Goal: Task Accomplishment & Management: Use online tool/utility

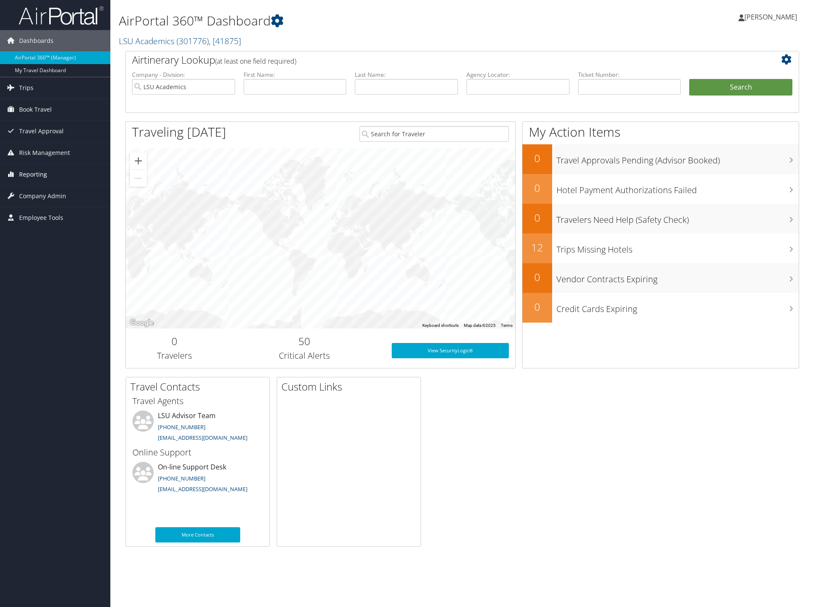
click at [38, 176] on span "Reporting" at bounding box center [33, 174] width 28 height 21
click at [39, 187] on link "Unused Tickets" at bounding box center [55, 191] width 110 height 13
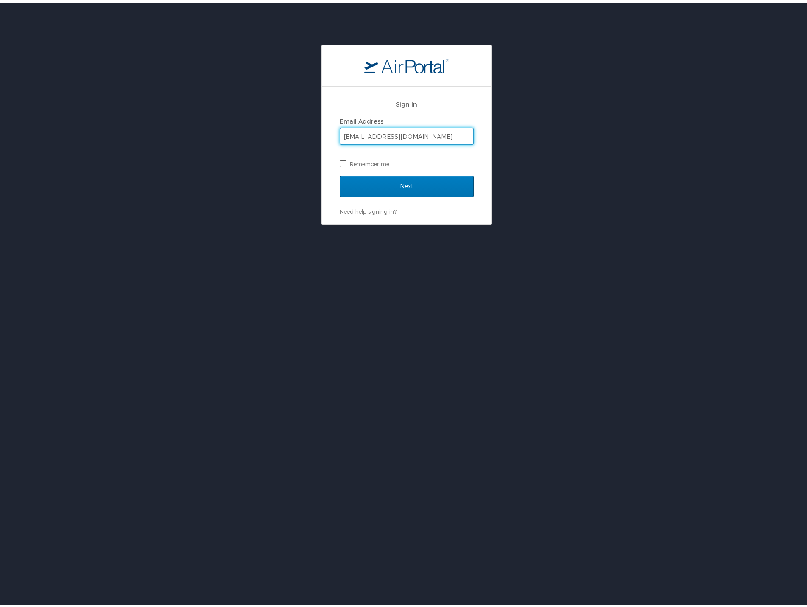
type input "[EMAIL_ADDRESS][DOMAIN_NAME]"
click at [340, 159] on label "Remember me" at bounding box center [407, 161] width 134 height 13
click at [340, 159] on input "Remember me" at bounding box center [343, 161] width 6 height 6
checkbox input "true"
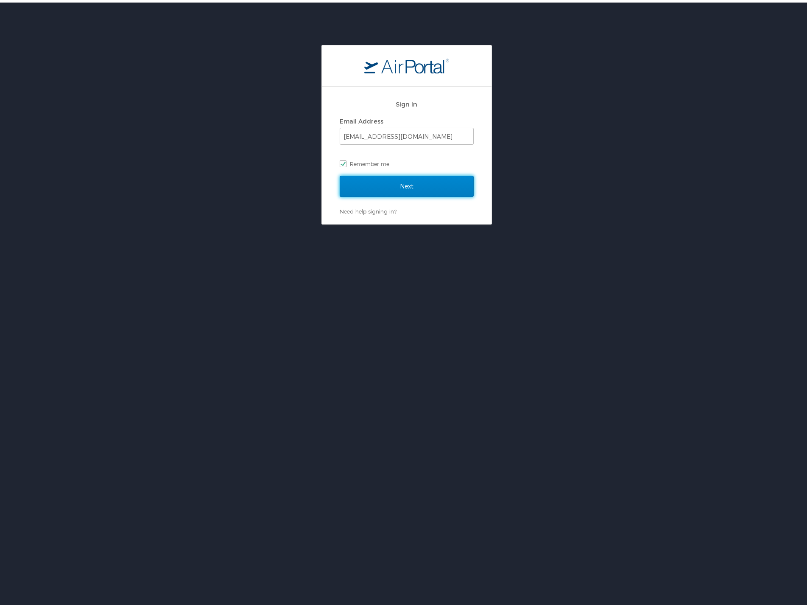
click at [367, 181] on input "Next" at bounding box center [407, 183] width 134 height 21
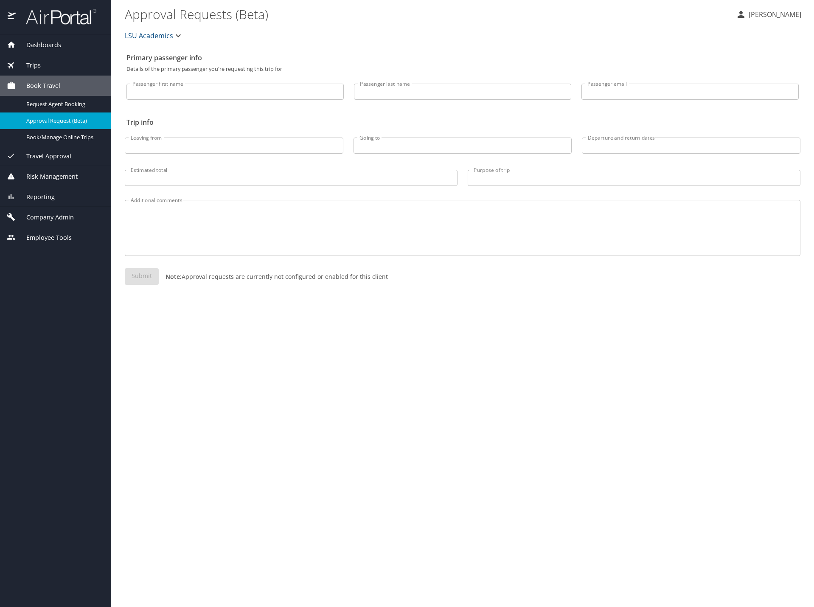
click at [54, 191] on div "Reporting" at bounding box center [55, 196] width 111 height 20
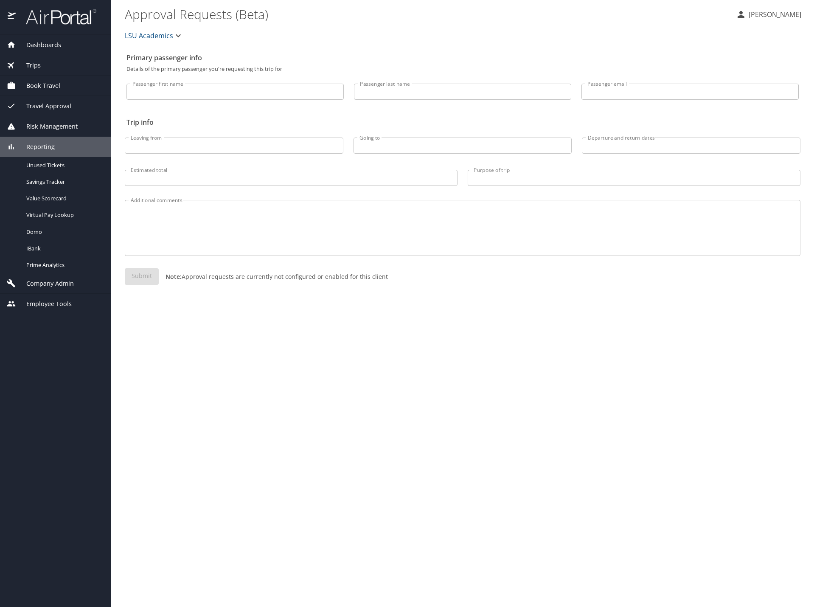
click at [60, 155] on div "Reporting" at bounding box center [55, 147] width 111 height 20
click at [56, 151] on div "Reporting" at bounding box center [56, 146] width 98 height 9
click at [45, 163] on span "Unused Tickets" at bounding box center [63, 165] width 75 height 8
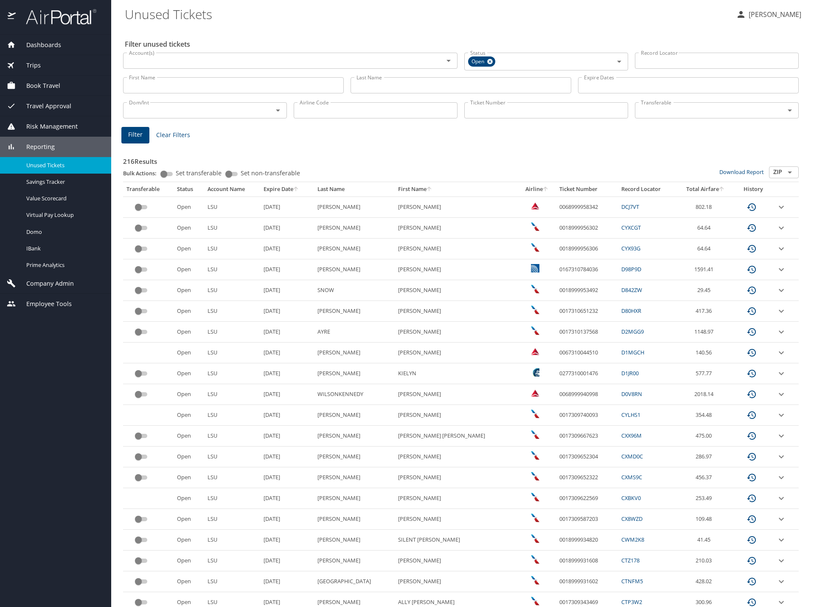
click at [363, 190] on th "Last Name" at bounding box center [354, 189] width 81 height 14
click at [432, 190] on icon "sort" at bounding box center [428, 188] width 7 height 7
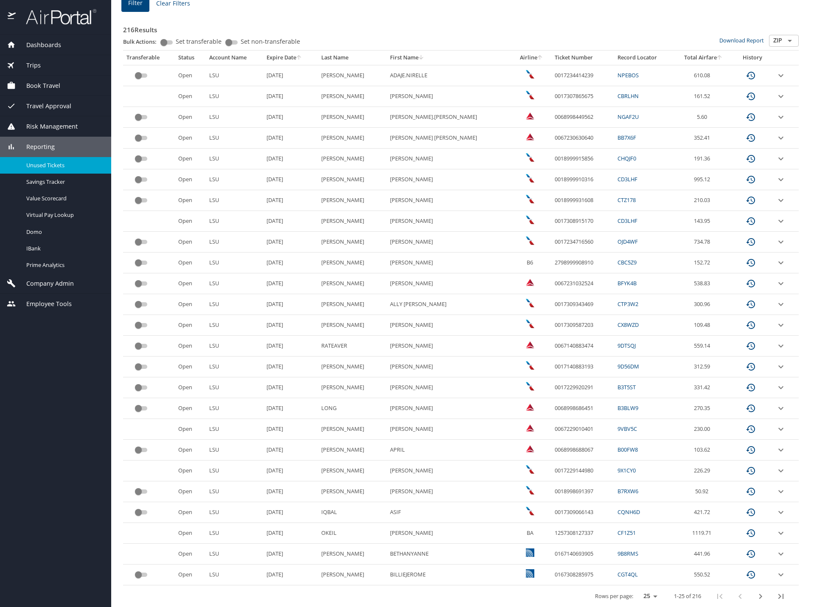
scroll to position [136, 0]
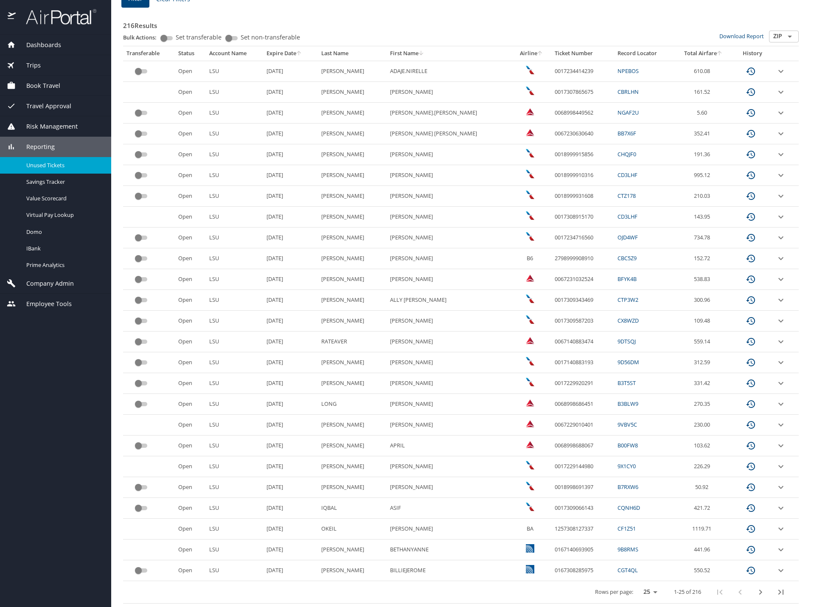
click at [648, 590] on select "25 50 100" at bounding box center [648, 591] width 24 height 13
select select "100"
click at [636, 585] on select "25 50 100" at bounding box center [648, 591] width 24 height 13
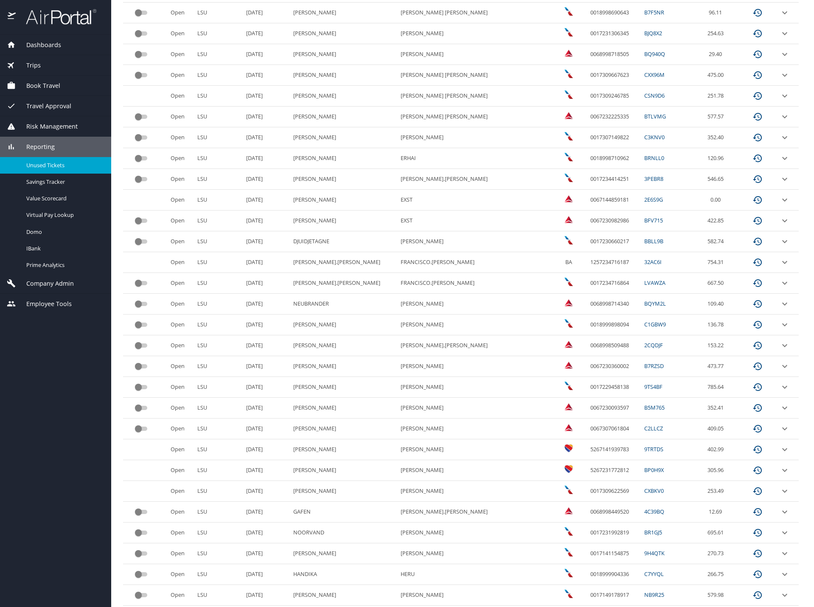
scroll to position [1323, 0]
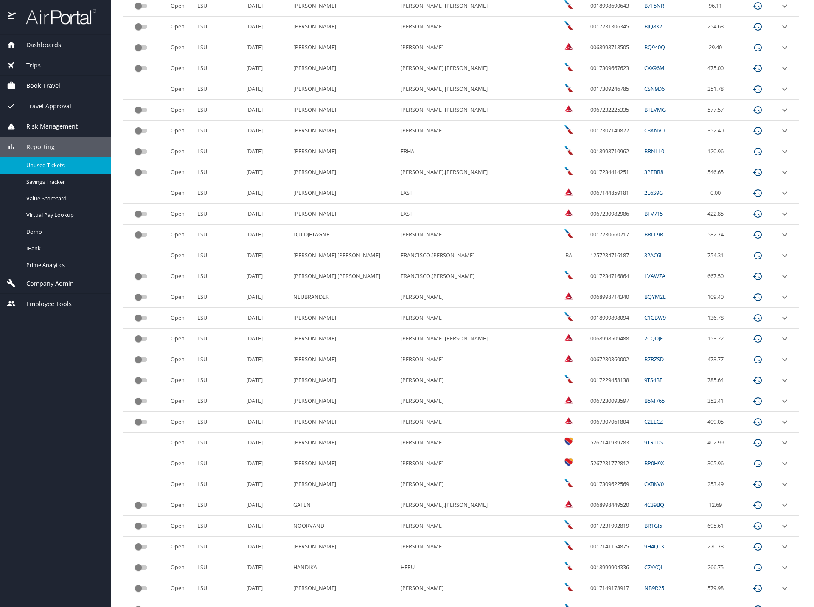
click at [776, 482] on td "custom pagination table" at bounding box center [787, 484] width 22 height 21
click at [779, 485] on icon "expand row" at bounding box center [784, 484] width 10 height 10
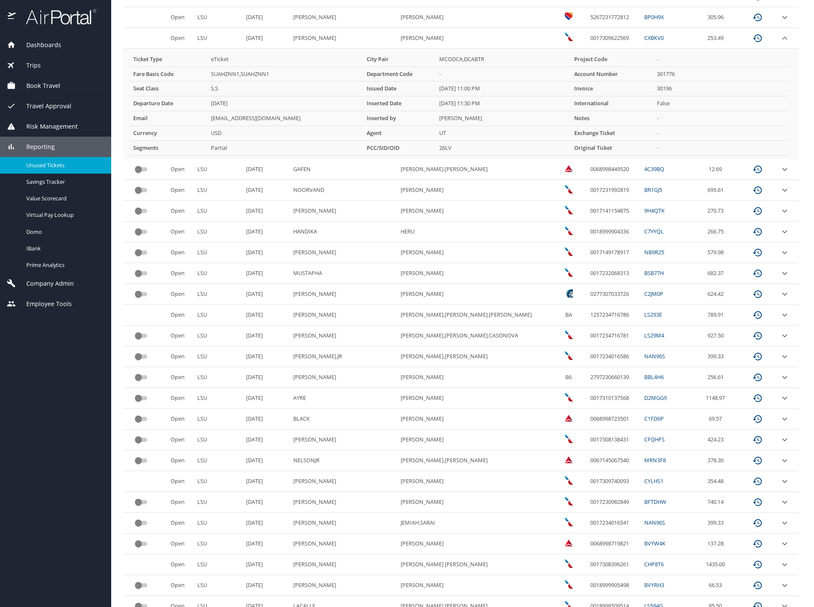
scroll to position [1805, 0]
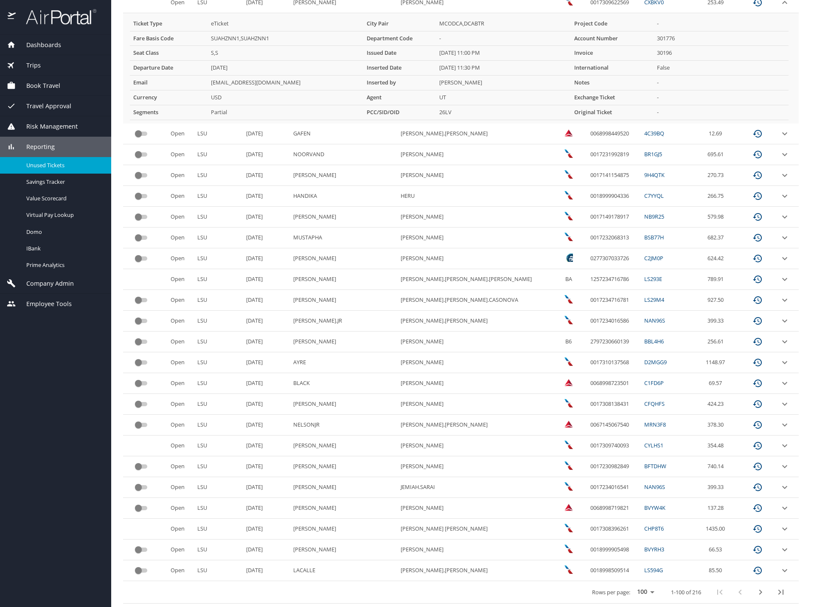
click at [756, 590] on icon "next page" at bounding box center [760, 592] width 10 height 10
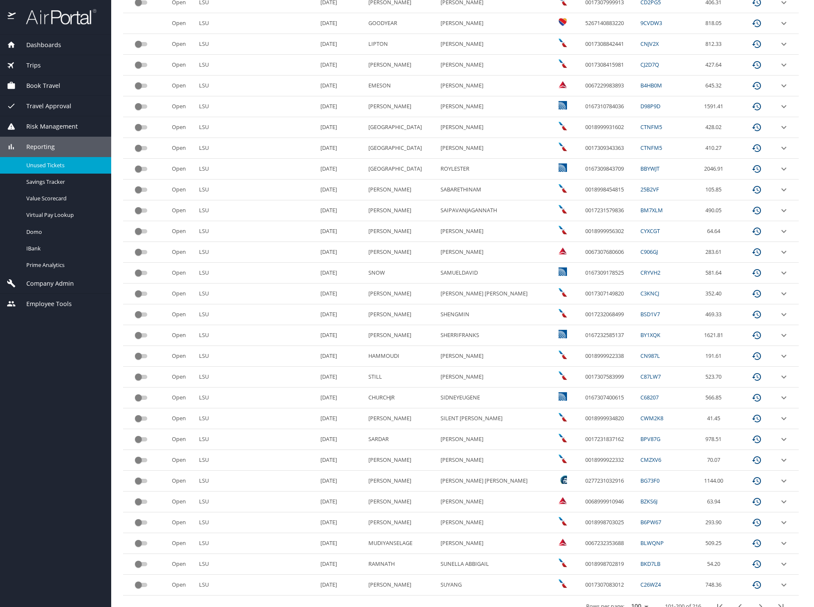
scroll to position [1695, 0]
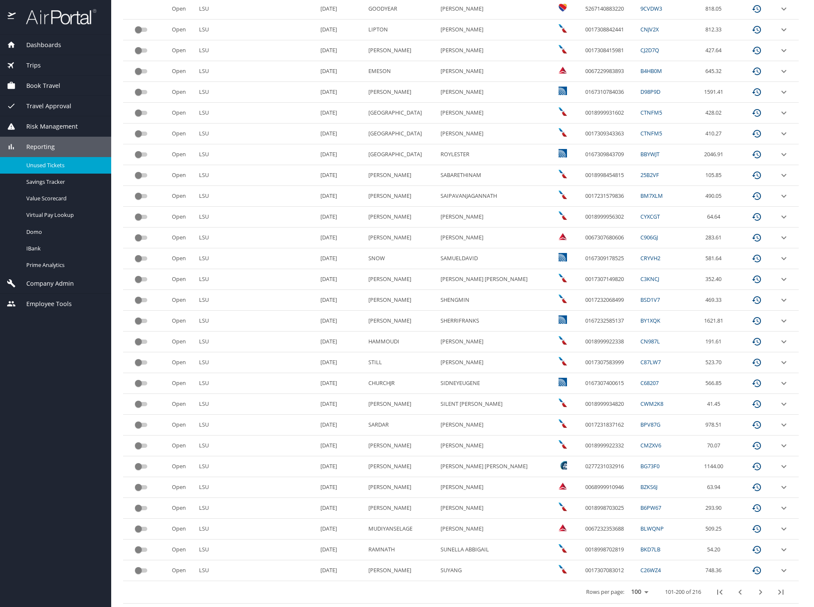
click at [756, 592] on icon "next page" at bounding box center [760, 592] width 10 height 10
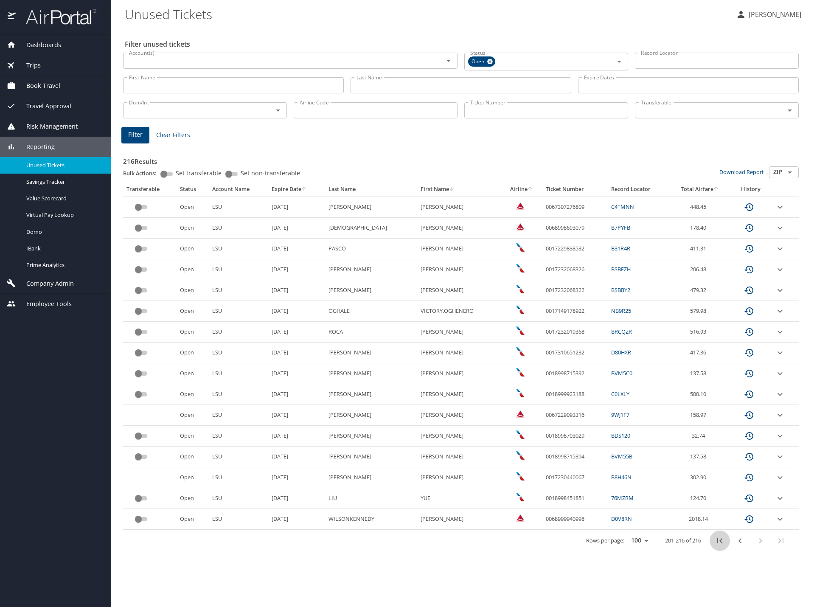
click at [723, 538] on icon "first page" at bounding box center [719, 540] width 10 height 10
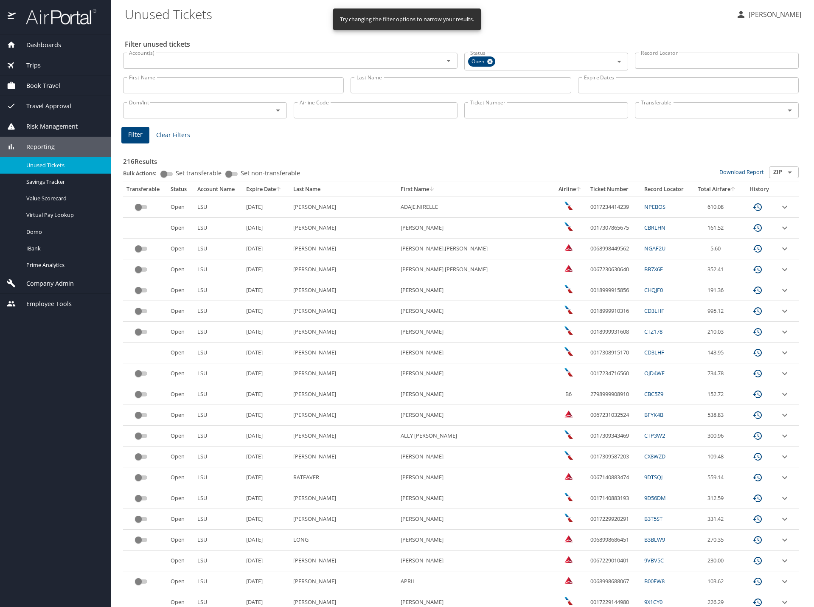
click at [369, 87] on input "Last Name" at bounding box center [460, 85] width 221 height 16
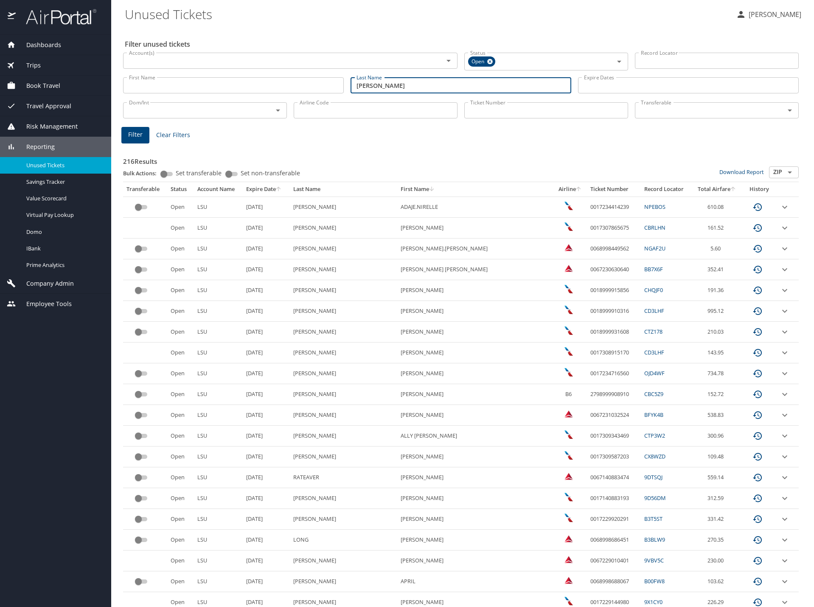
type input "spielmann"
drag, startPoint x: 128, startPoint y: 134, endPoint x: 134, endPoint y: 142, distance: 10.3
click at [134, 142] on button "Filter" at bounding box center [135, 135] width 28 height 17
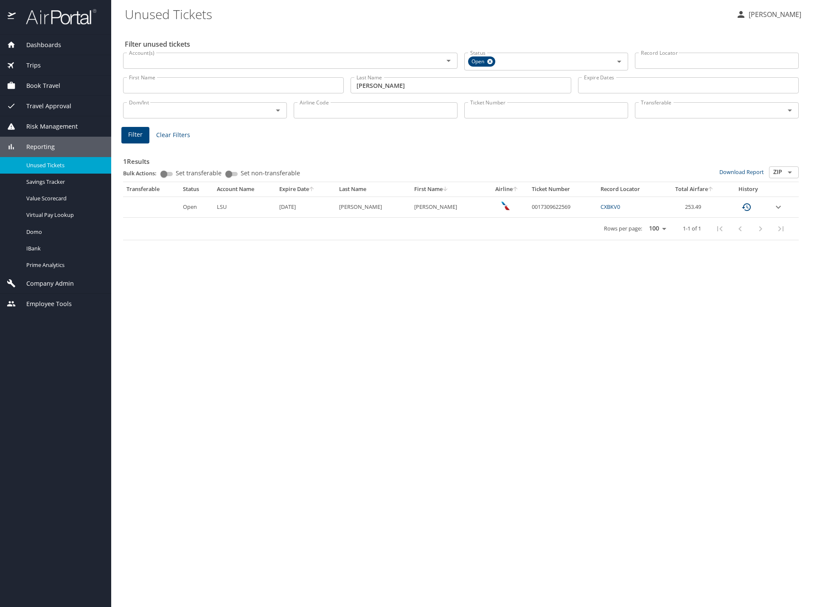
click at [779, 208] on icon "expand row" at bounding box center [778, 207] width 10 height 10
